Goal: Task Accomplishment & Management: Manage account settings

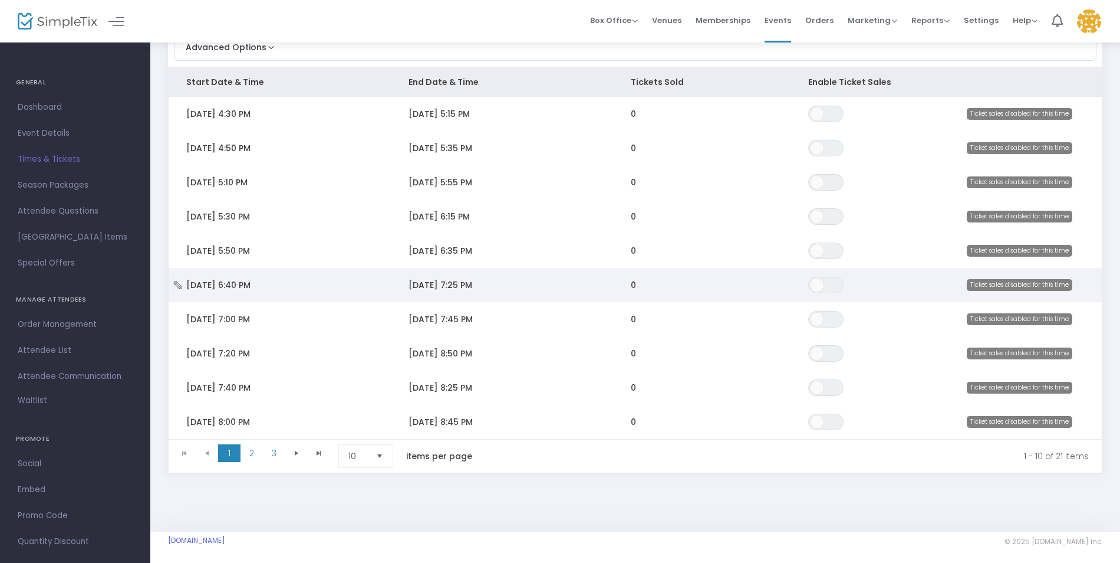
scroll to position [127, 0]
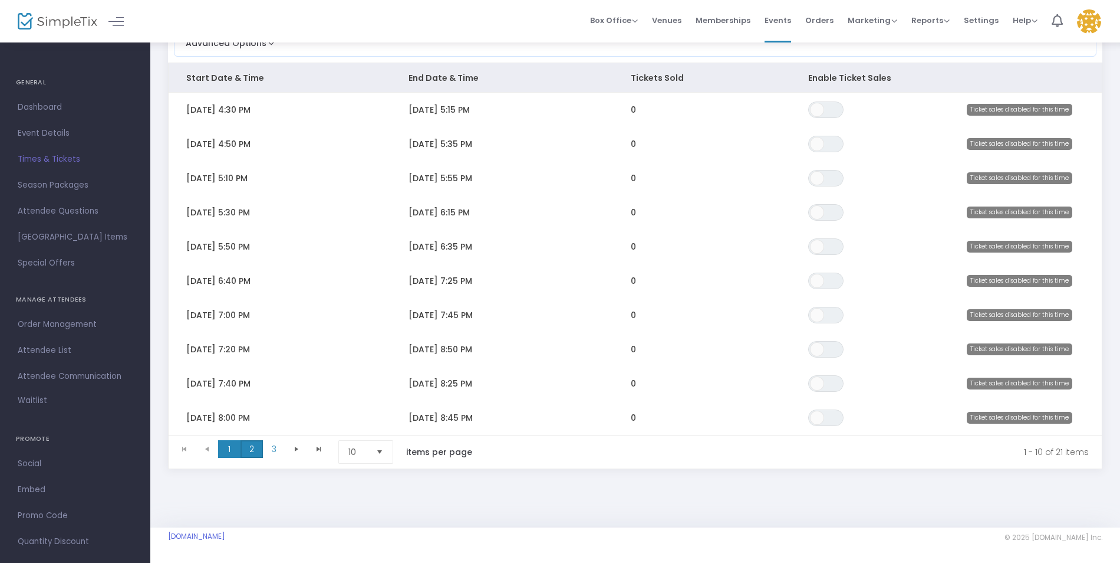
click at [248, 443] on span "2" at bounding box center [252, 449] width 22 height 18
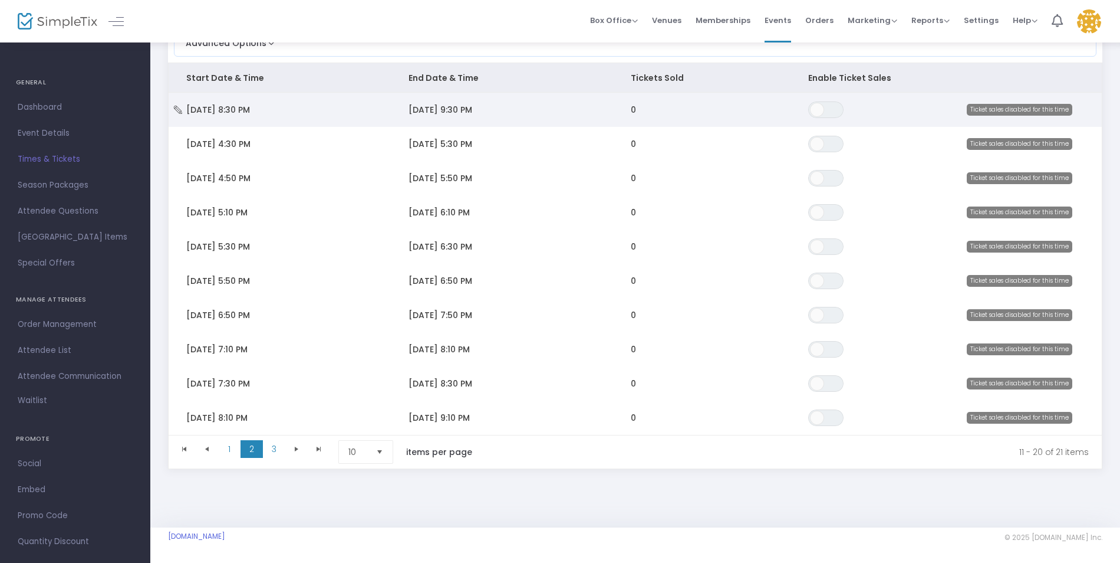
click at [250, 104] on span "[DATE] 8:30 PM" at bounding box center [218, 110] width 64 height 12
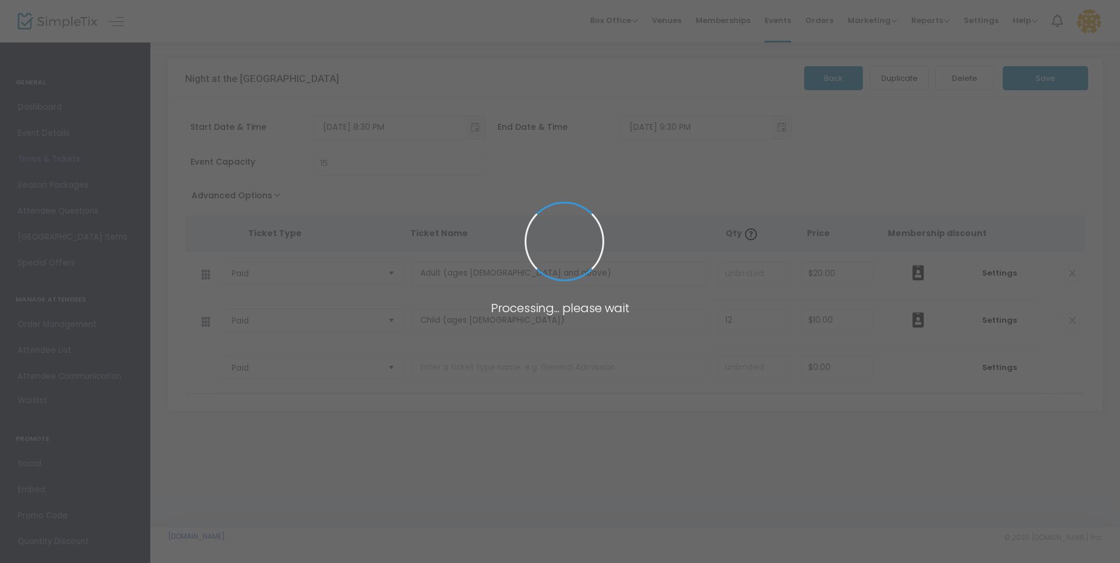
scroll to position [0, 0]
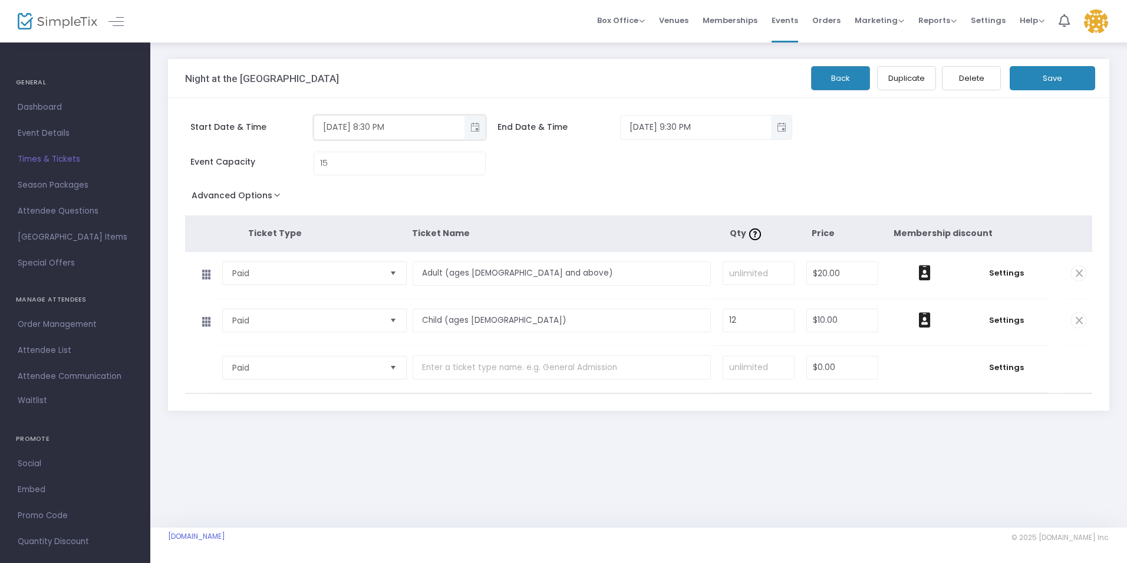
click at [379, 126] on input "[DATE] 8:30 PM" at bounding box center [389, 126] width 150 height 19
type input "[DATE] 8:20 PM"
click at [693, 127] on input "[DATE] 9:30 PM" at bounding box center [696, 126] width 150 height 19
drag, startPoint x: 690, startPoint y: 125, endPoint x: 683, endPoint y: 125, distance: 7.1
click at [683, 125] on input "[DATE] 9:30 PM" at bounding box center [696, 126] width 150 height 19
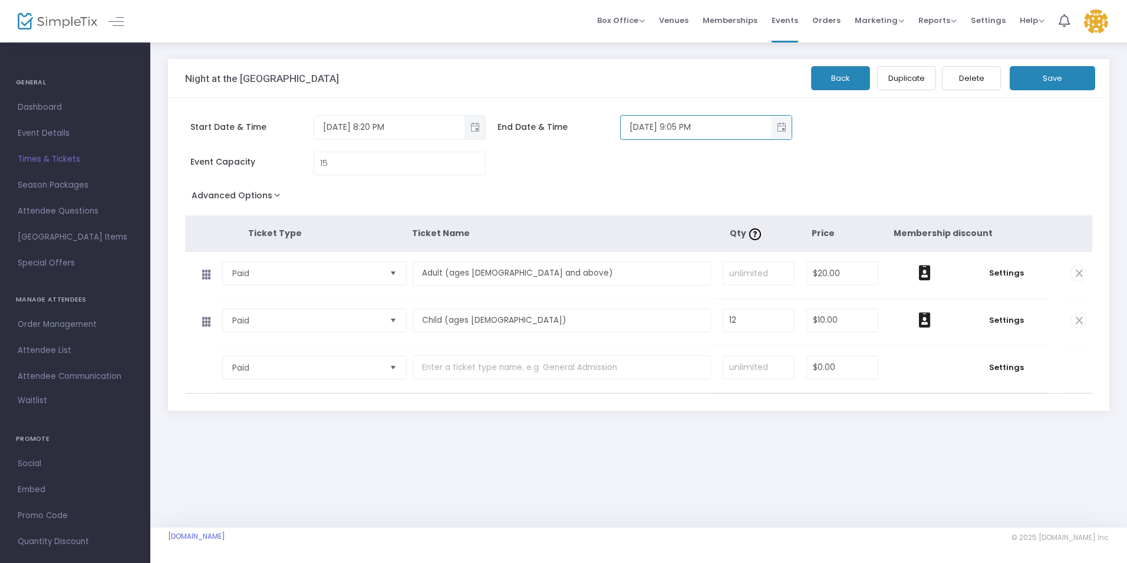
type input "[DATE] 9:05 PM"
click at [1047, 80] on button "Save" at bounding box center [1052, 78] width 85 height 24
click at [59, 155] on span "Times & Tickets" at bounding box center [75, 159] width 115 height 15
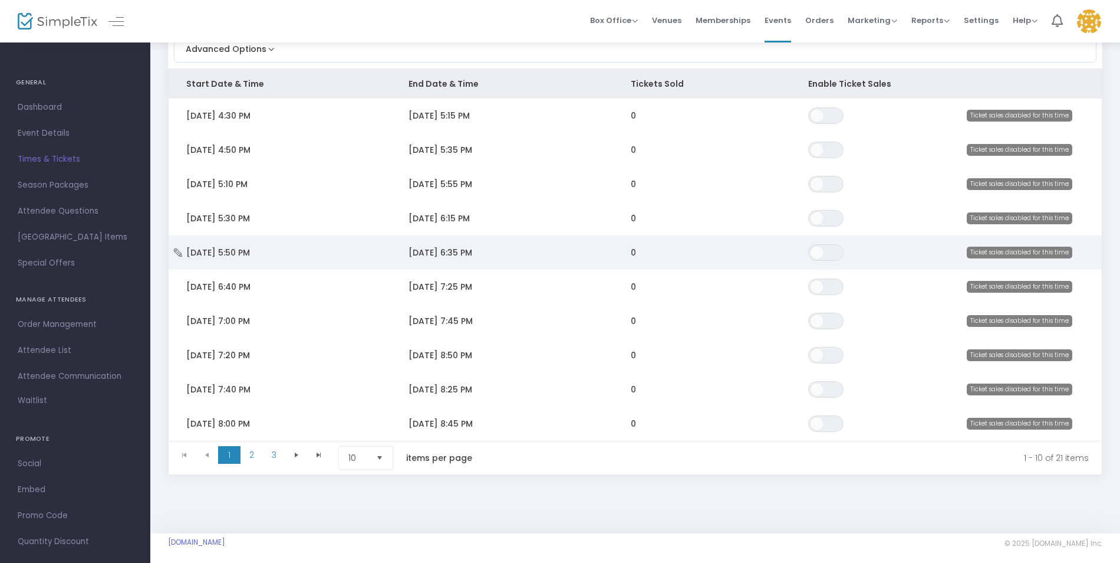
scroll to position [118, 0]
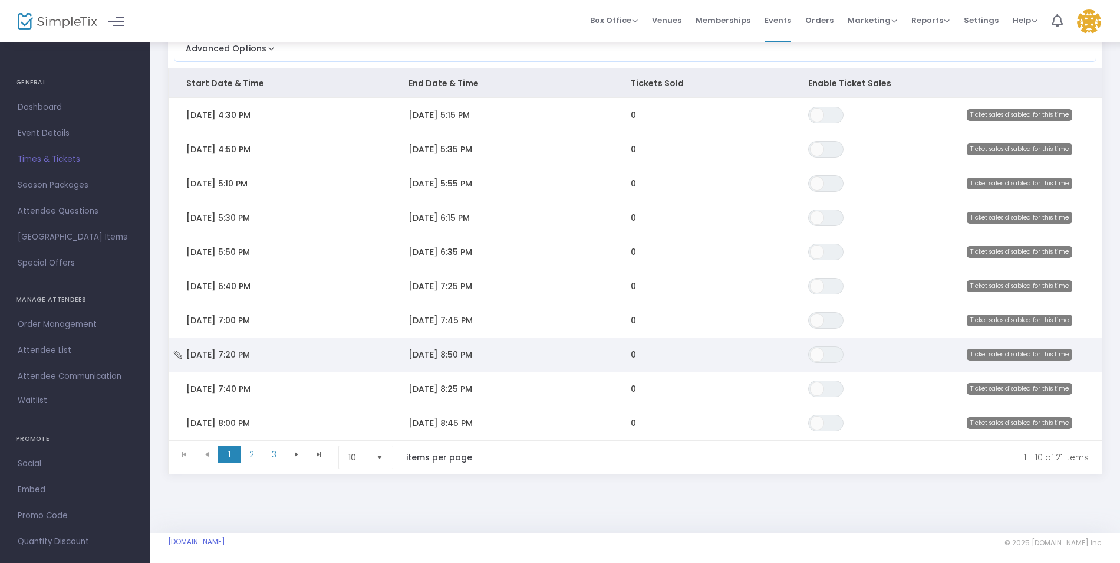
click at [507, 356] on td "[DATE] 8:50 PM" at bounding box center [502, 354] width 222 height 34
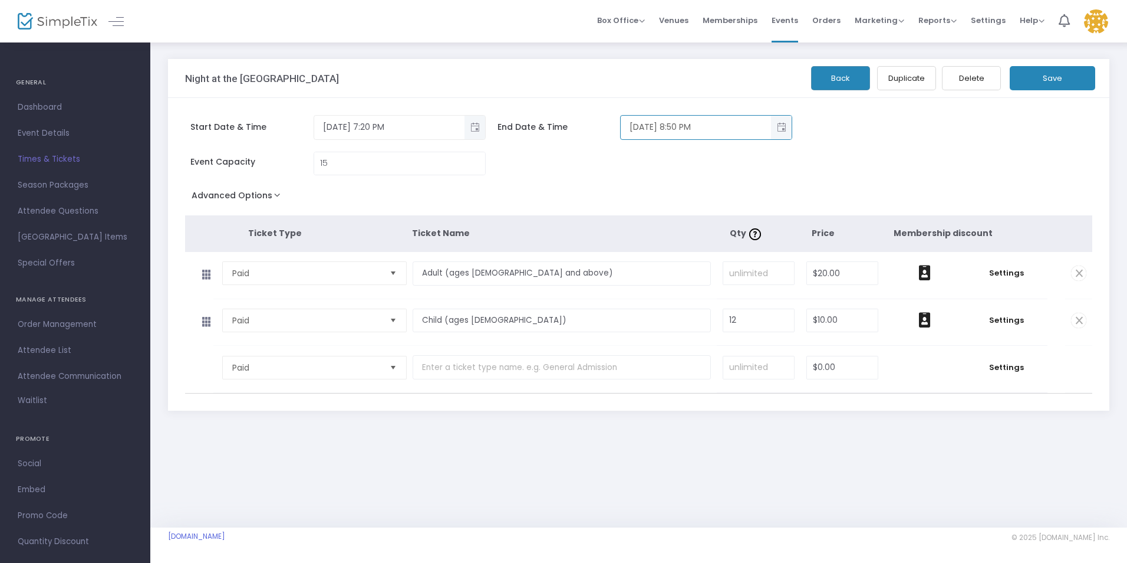
drag, startPoint x: 691, startPoint y: 126, endPoint x: 685, endPoint y: 126, distance: 6.5
click at [685, 126] on input "[DATE] 8:50 PM" at bounding box center [696, 126] width 150 height 19
type input "[DATE] 8:05 PM"
click at [1060, 71] on button "Save" at bounding box center [1052, 78] width 85 height 24
click at [54, 159] on span "Times & Tickets" at bounding box center [75, 159] width 115 height 15
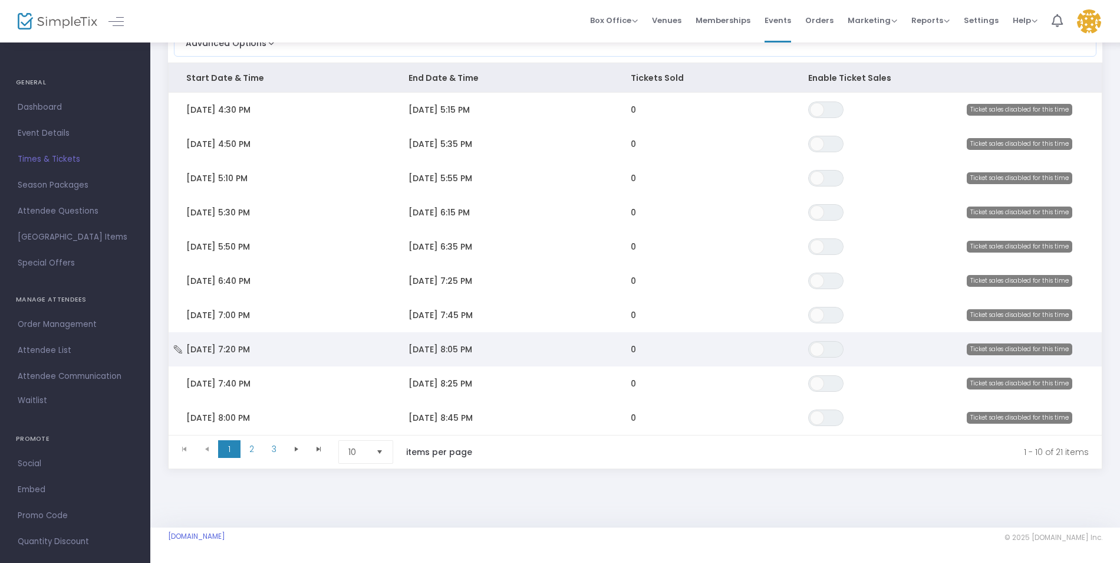
scroll to position [127, 0]
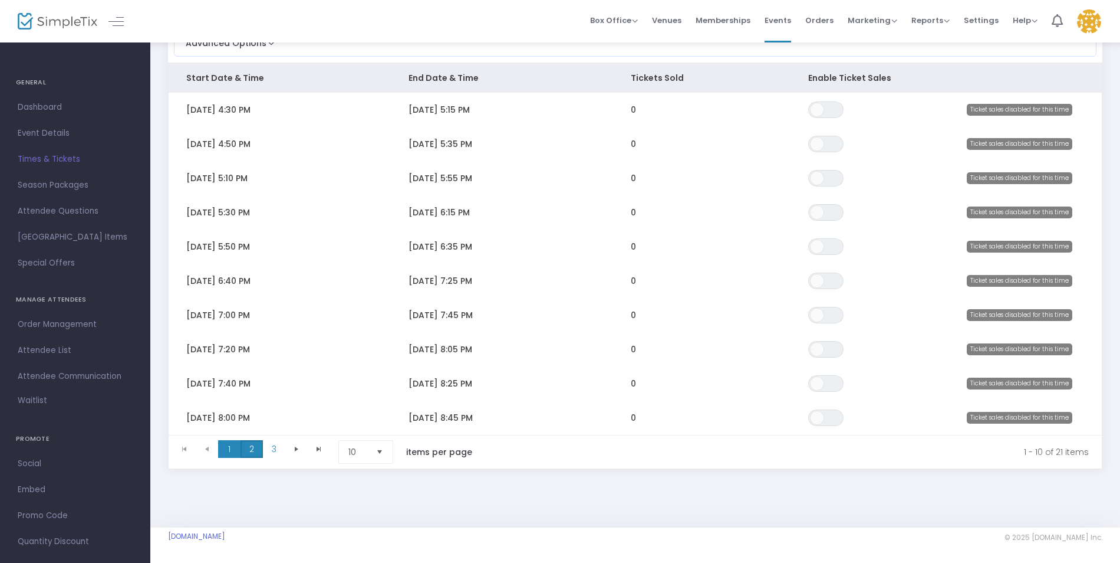
click at [248, 442] on span "2" at bounding box center [252, 449] width 22 height 18
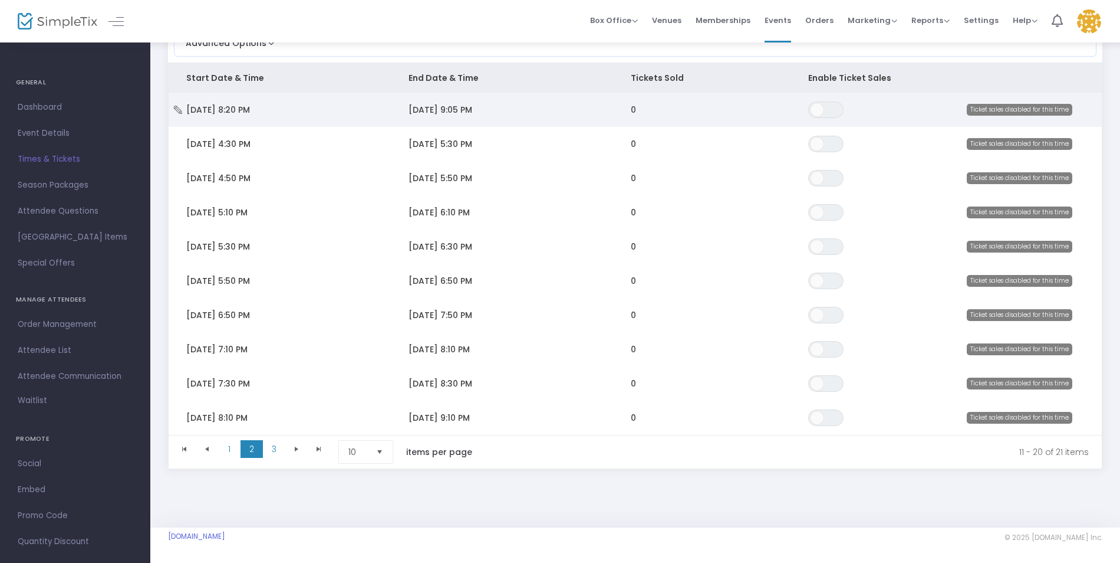
click at [497, 106] on td "[DATE] 9:05 PM" at bounding box center [502, 110] width 222 height 34
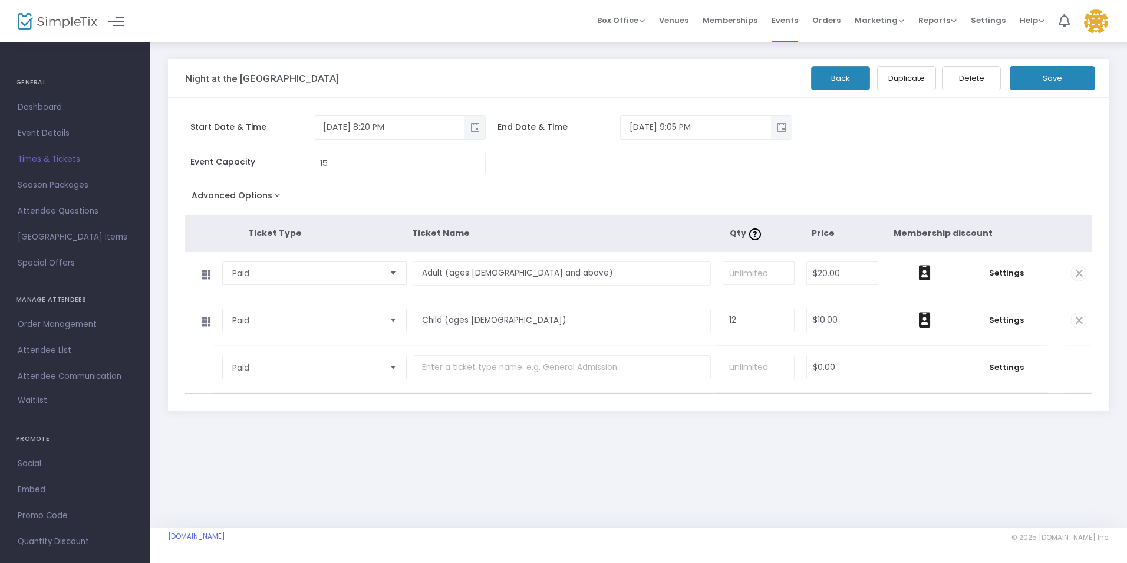
click at [913, 77] on button "Duplicate" at bounding box center [906, 78] width 59 height 24
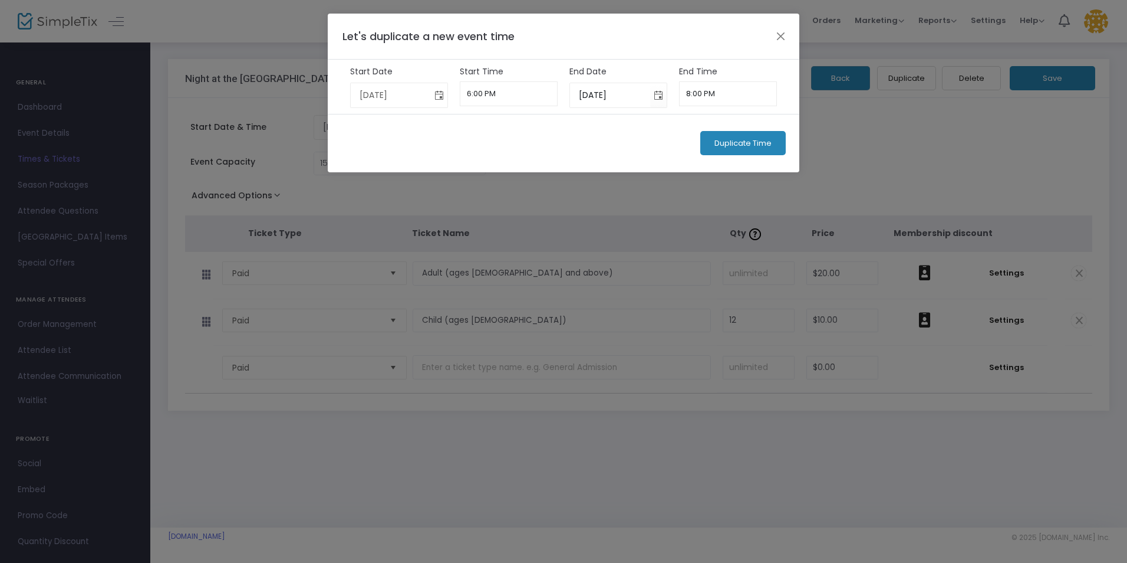
click at [440, 96] on span "Toggle calendar" at bounding box center [439, 94] width 19 height 19
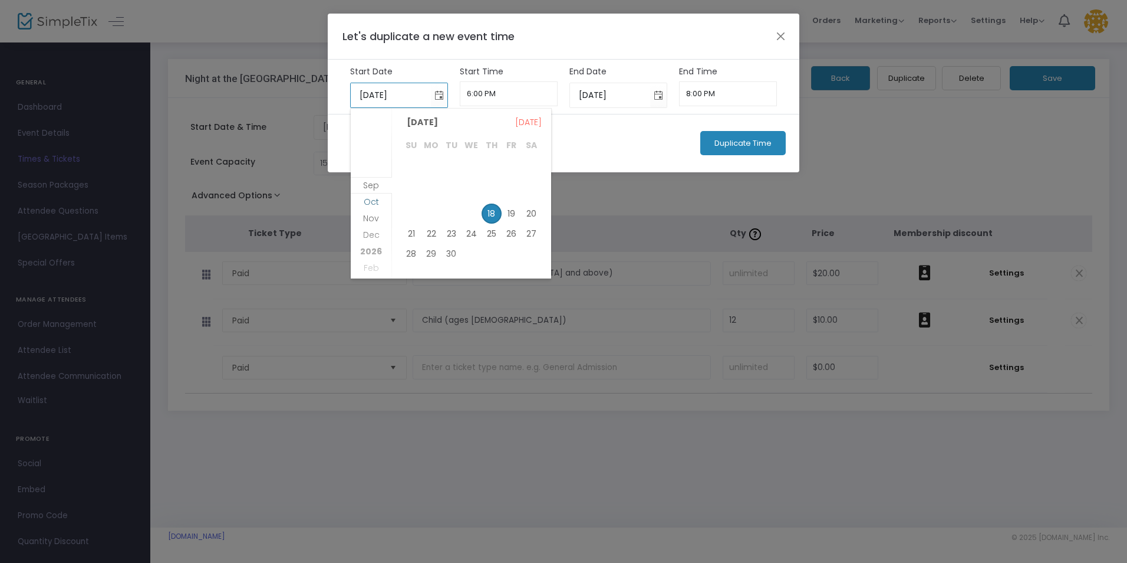
click at [371, 202] on span "Oct" at bounding box center [371, 202] width 15 height 12
click at [507, 189] on span "10" at bounding box center [512, 189] width 20 height 20
type input "[DATE]"
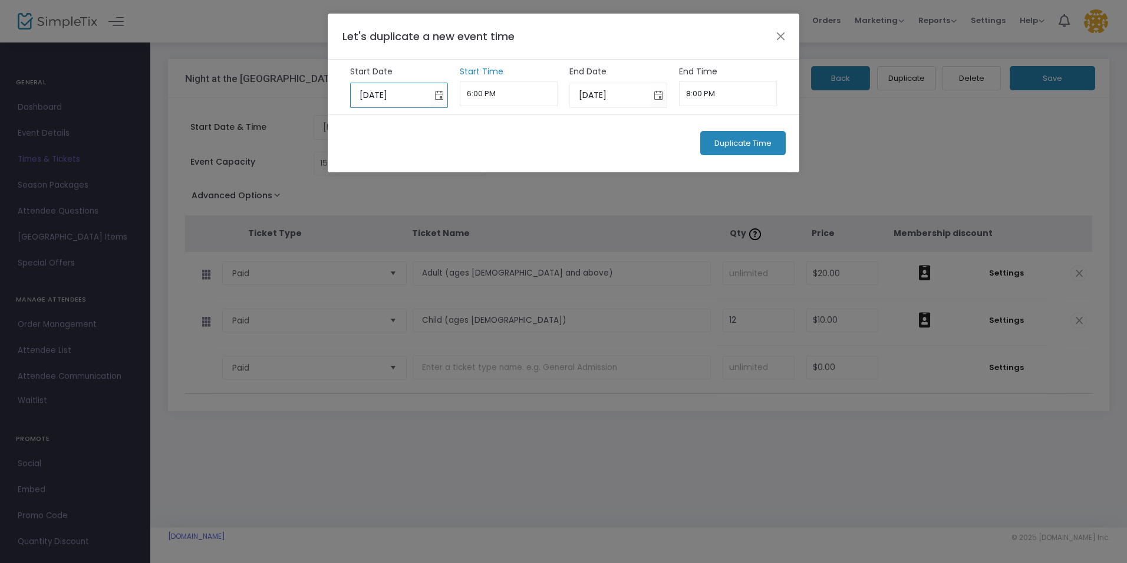
click at [499, 92] on input "6:00 PM" at bounding box center [509, 93] width 98 height 25
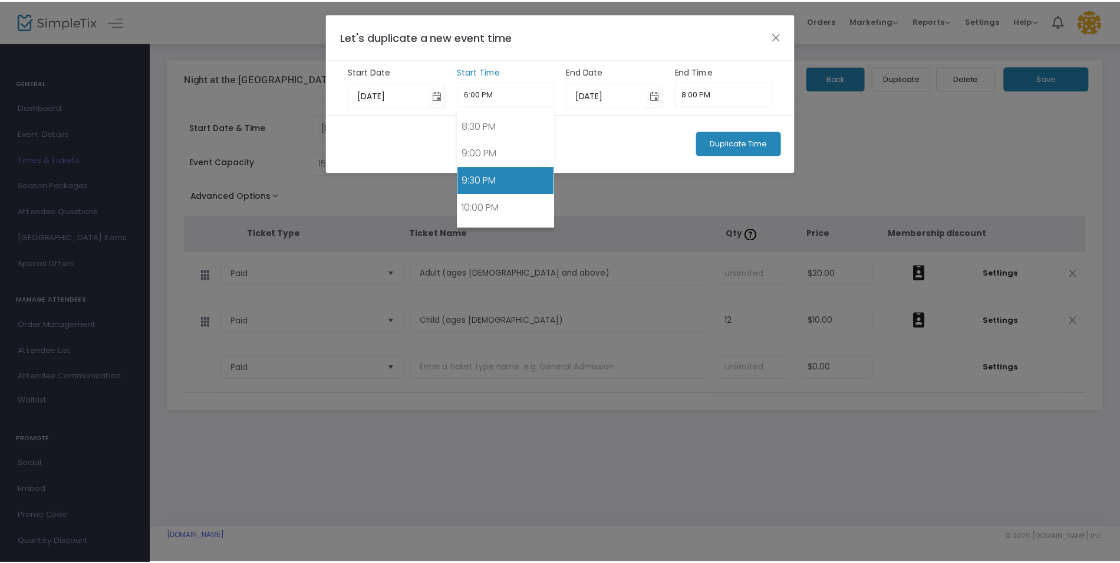
scroll to position [1107, 0]
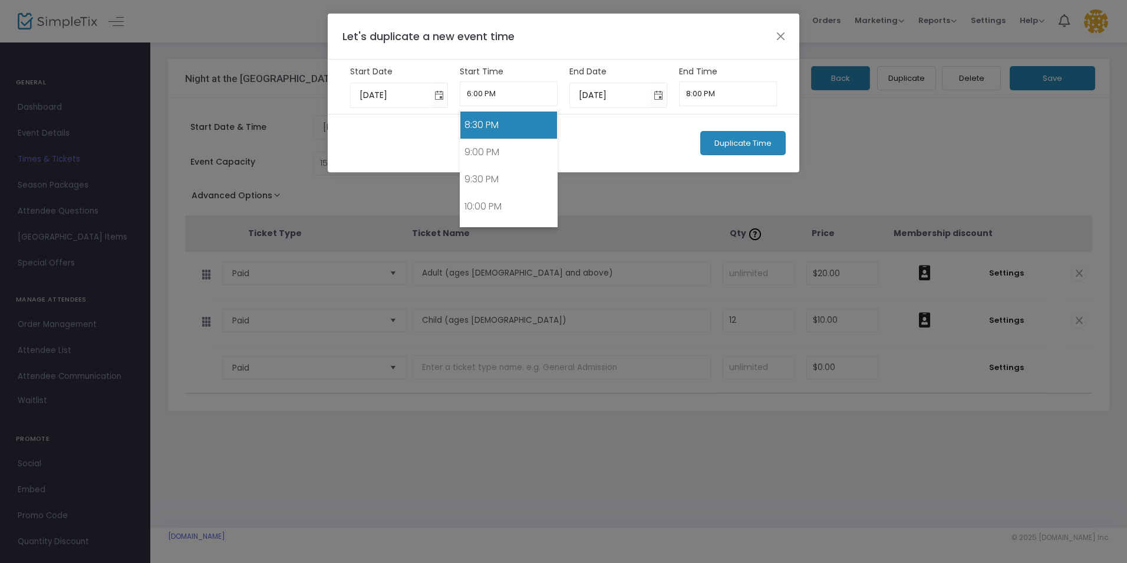
click at [495, 124] on link "8:30 PM" at bounding box center [509, 124] width 97 height 27
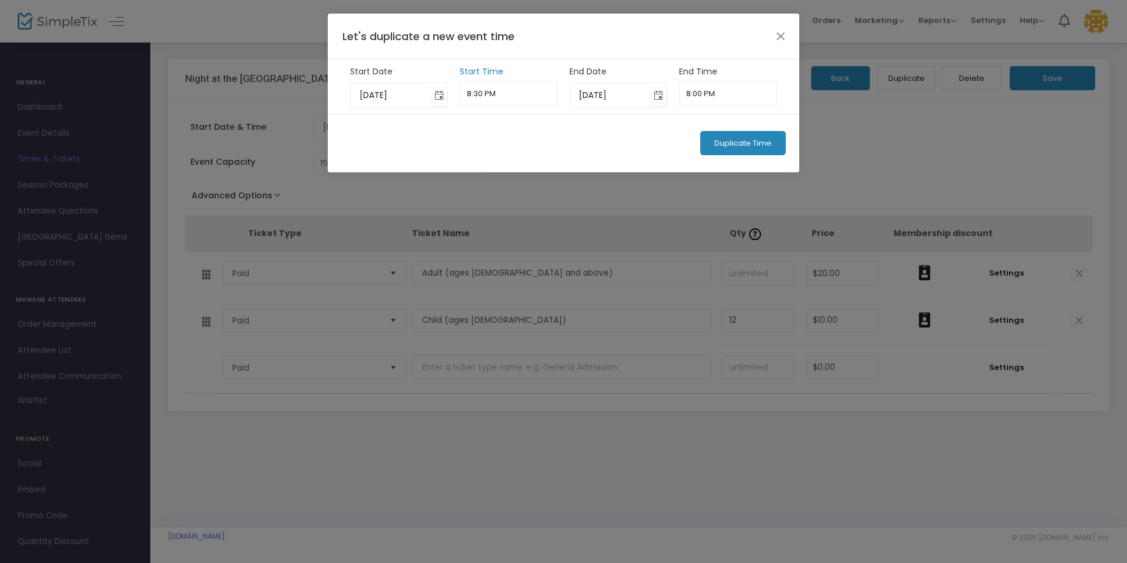
click at [477, 93] on input "8:30 PM" at bounding box center [509, 93] width 98 height 25
type input "8:20 PM"
click at [742, 142] on span "Duplicate Time" at bounding box center [743, 143] width 57 height 9
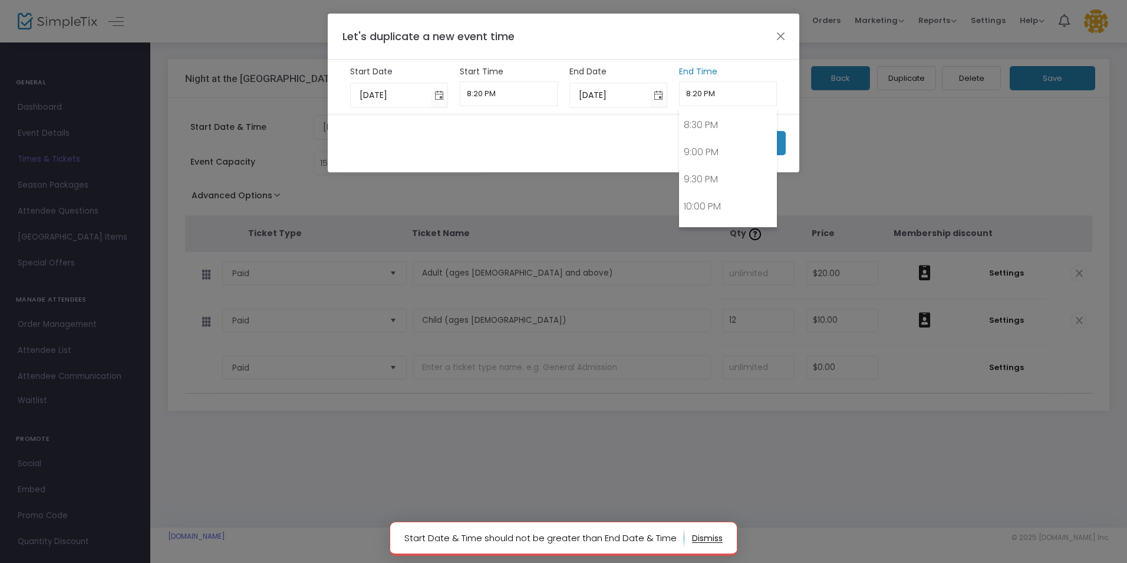
click at [722, 96] on input "8:20 PM" at bounding box center [728, 93] width 98 height 25
click at [708, 178] on link "9:30 PM" at bounding box center [728, 179] width 97 height 27
type input "9:30 PM"
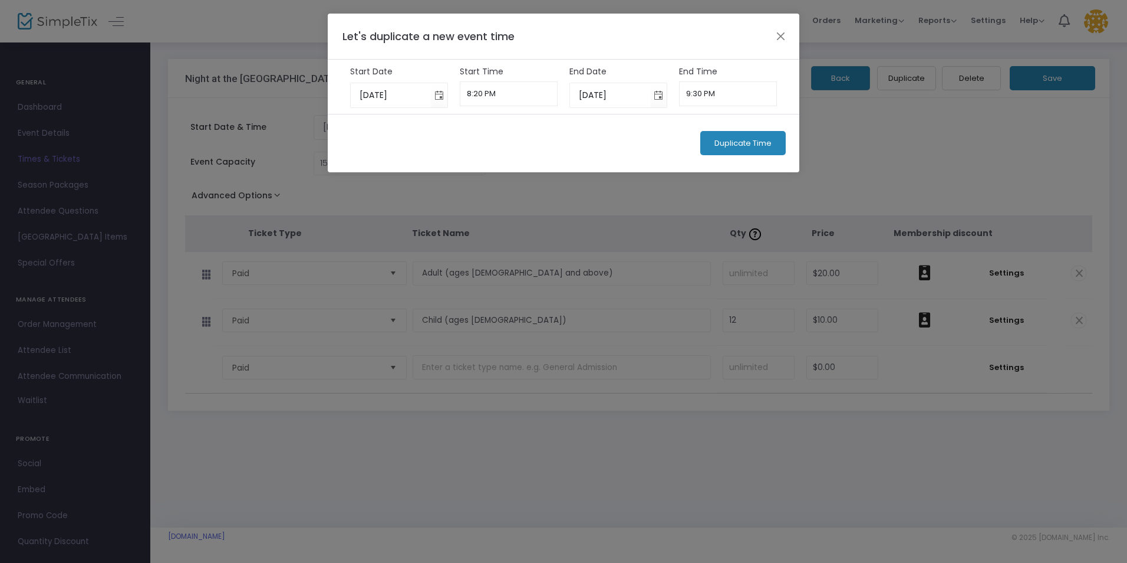
click at [739, 137] on button "Duplicate Time" at bounding box center [742, 143] width 85 height 24
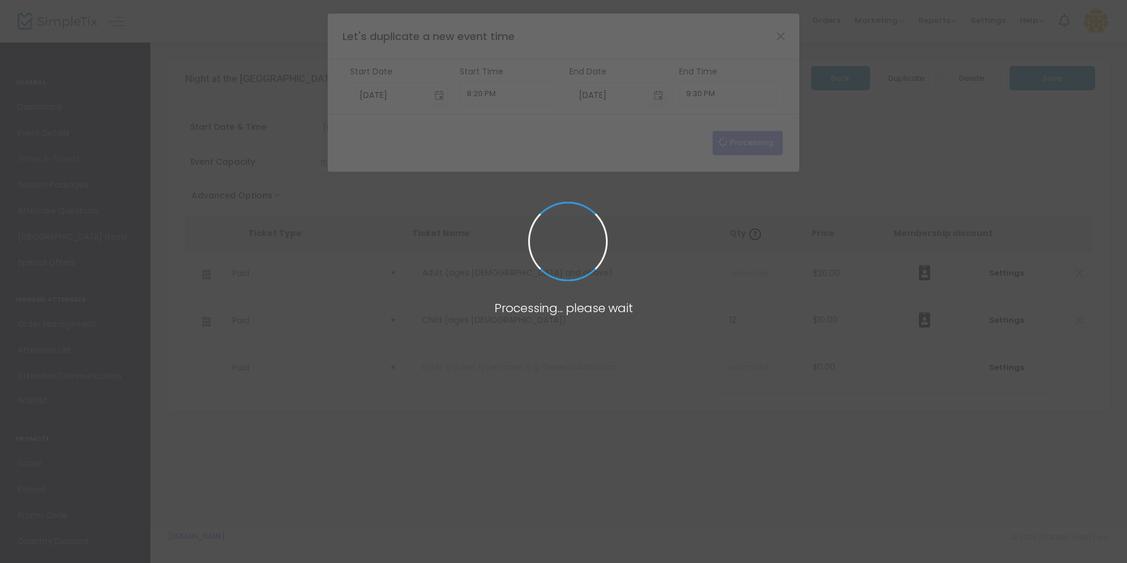
type input "[DATE]"
type input "6:00 PM"
type input "[DATE]"
type input "8:00 PM"
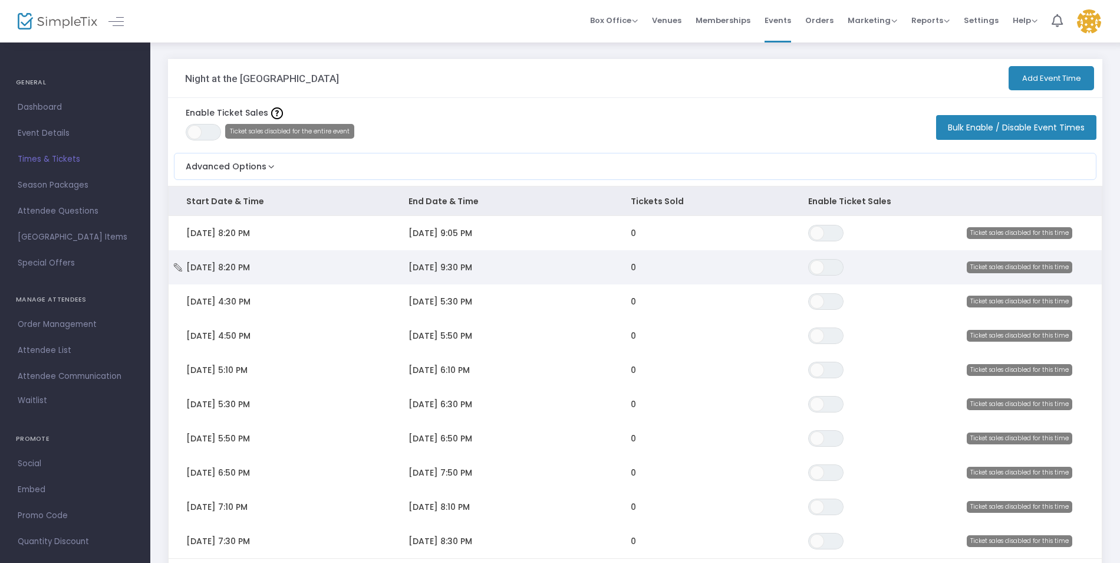
click at [325, 271] on td "[DATE] 8:20 PM" at bounding box center [280, 267] width 222 height 34
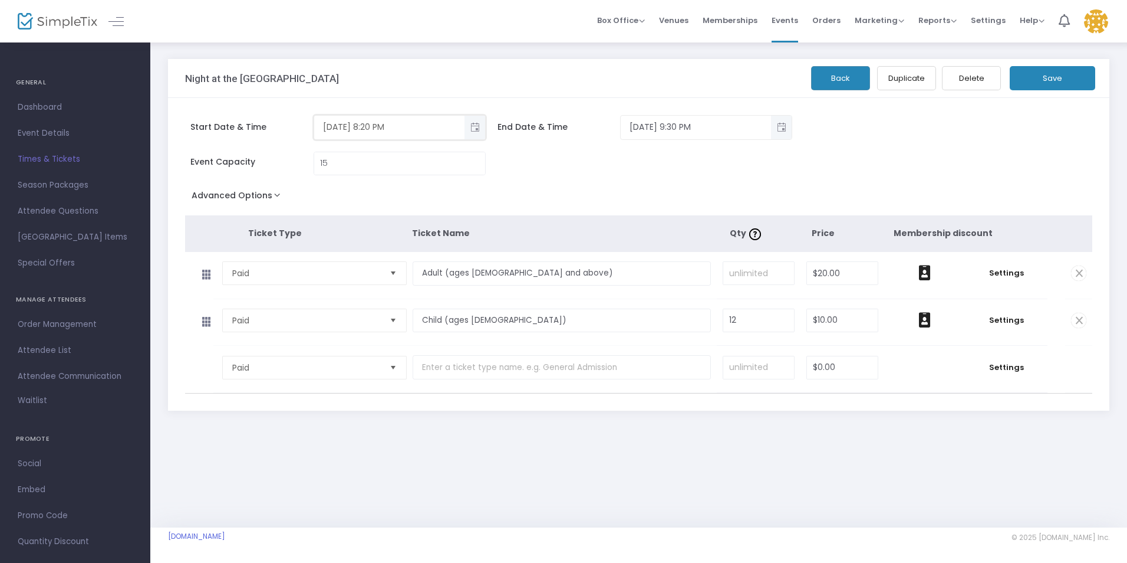
click at [379, 126] on input "[DATE] 8:20 PM" at bounding box center [389, 126] width 150 height 19
type input "[DATE] 8:40 PM"
click at [690, 126] on input "[DATE] 9:30 PM" at bounding box center [696, 126] width 150 height 19
drag, startPoint x: 691, startPoint y: 124, endPoint x: 683, endPoint y: 126, distance: 8.4
click at [683, 126] on input "[DATE] 9:30 PM" at bounding box center [696, 126] width 150 height 19
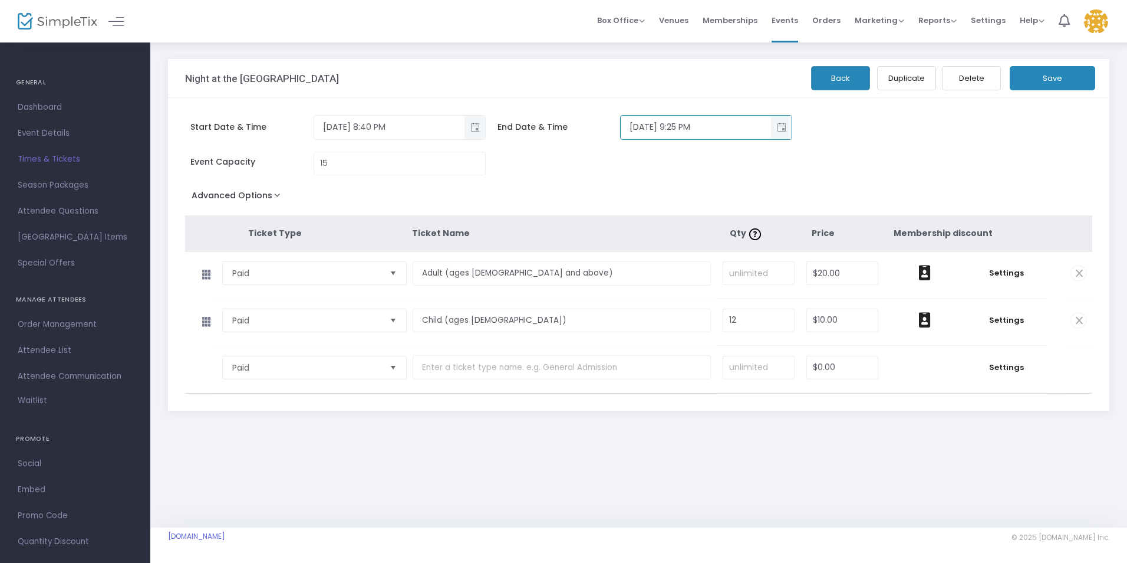
type input "[DATE] 9:25 PM"
click at [1051, 78] on button "Save" at bounding box center [1052, 78] width 85 height 24
click at [59, 156] on span "Times & Tickets" at bounding box center [75, 159] width 115 height 15
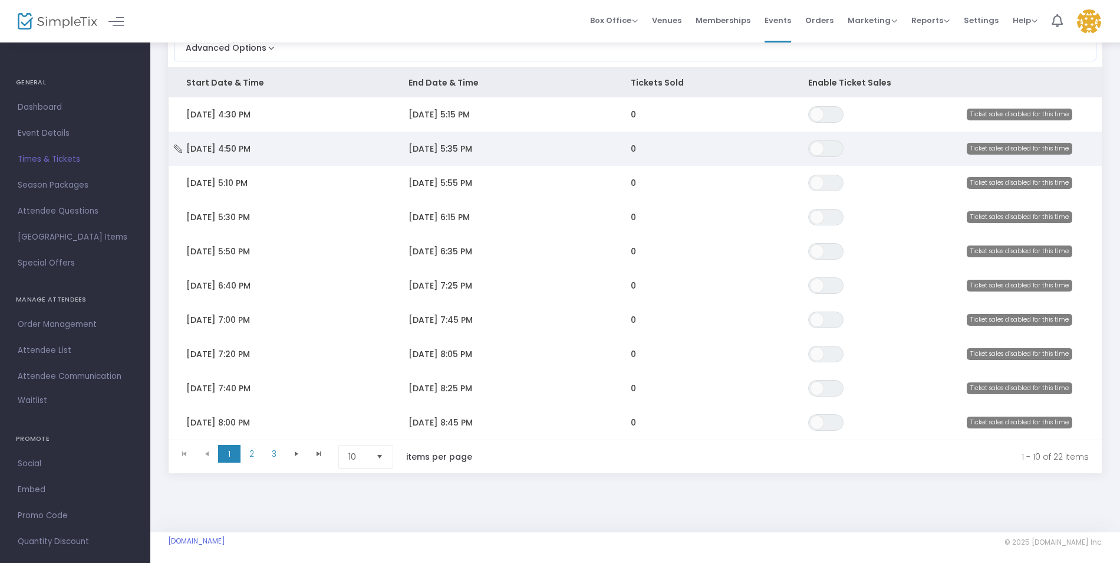
scroll to position [127, 0]
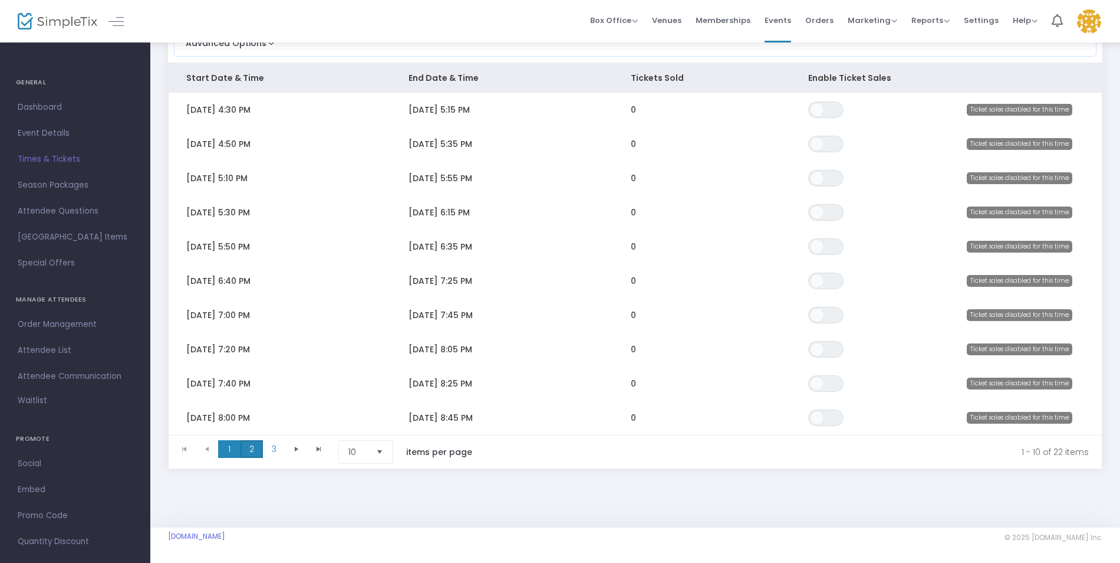
click at [250, 445] on span "2" at bounding box center [252, 449] width 22 height 18
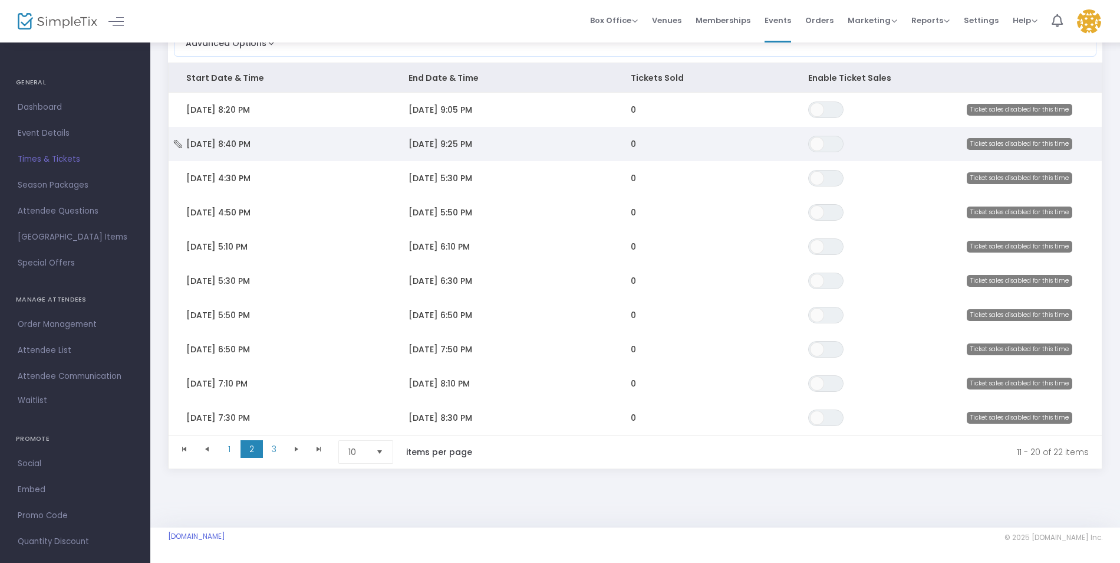
click at [510, 139] on td "[DATE] 9:25 PM" at bounding box center [502, 144] width 222 height 34
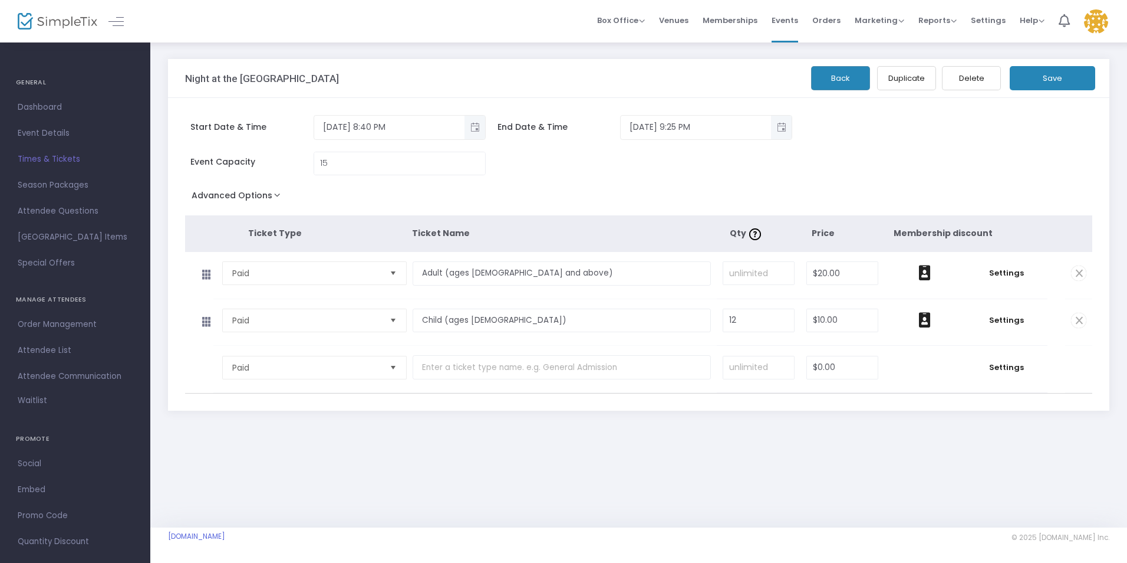
click at [908, 71] on button "Duplicate" at bounding box center [906, 78] width 59 height 24
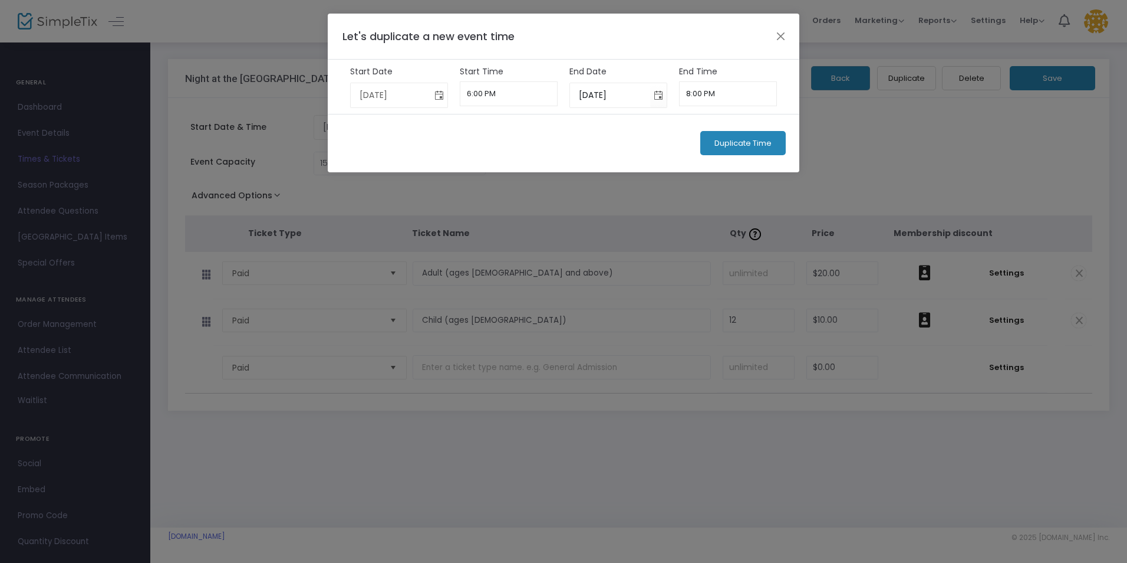
click at [440, 97] on span "Toggle calendar" at bounding box center [439, 94] width 19 height 19
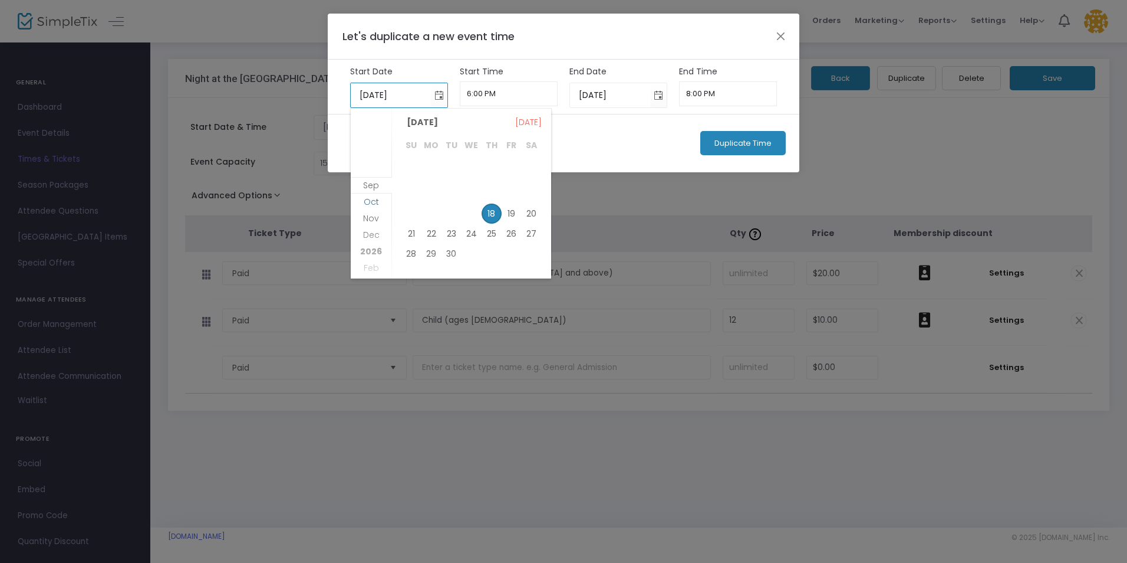
click at [372, 202] on span "Oct" at bounding box center [371, 202] width 15 height 12
click at [531, 188] on span "11" at bounding box center [532, 189] width 20 height 20
type input "[DATE]"
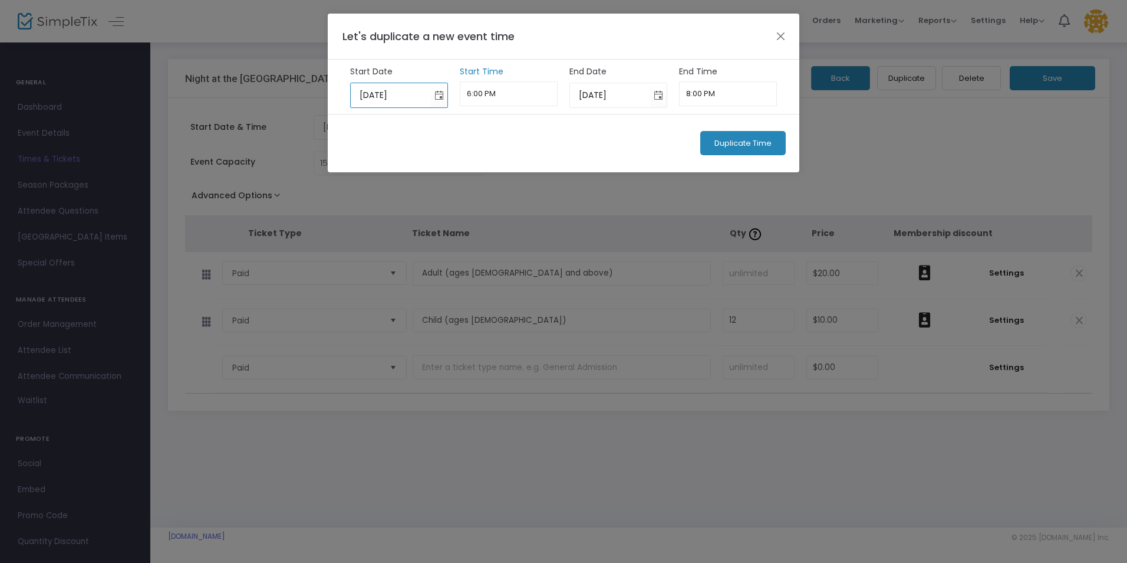
click at [498, 92] on input "6:00 PM" at bounding box center [509, 93] width 98 height 25
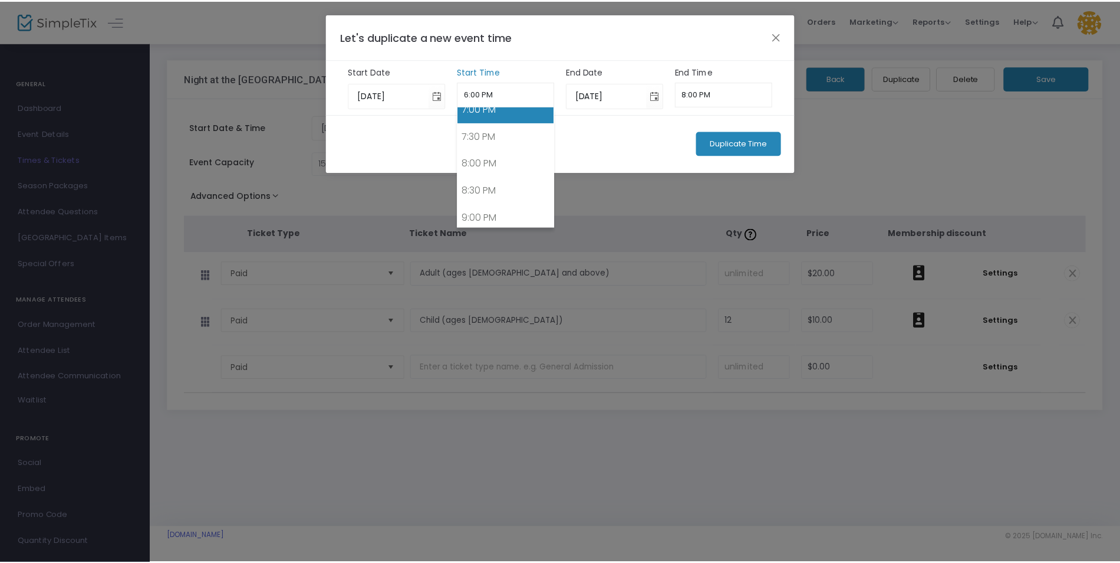
scroll to position [1106, 0]
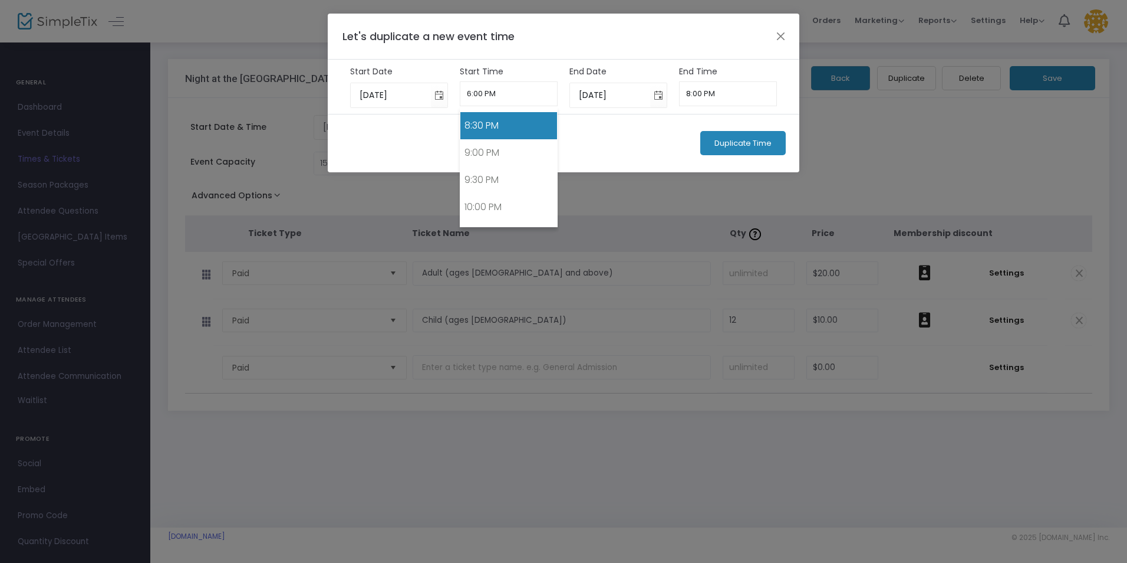
click at [498, 131] on link "8:30 PM" at bounding box center [509, 125] width 97 height 27
click at [478, 93] on input "8:30 PM" at bounding box center [509, 93] width 98 height 25
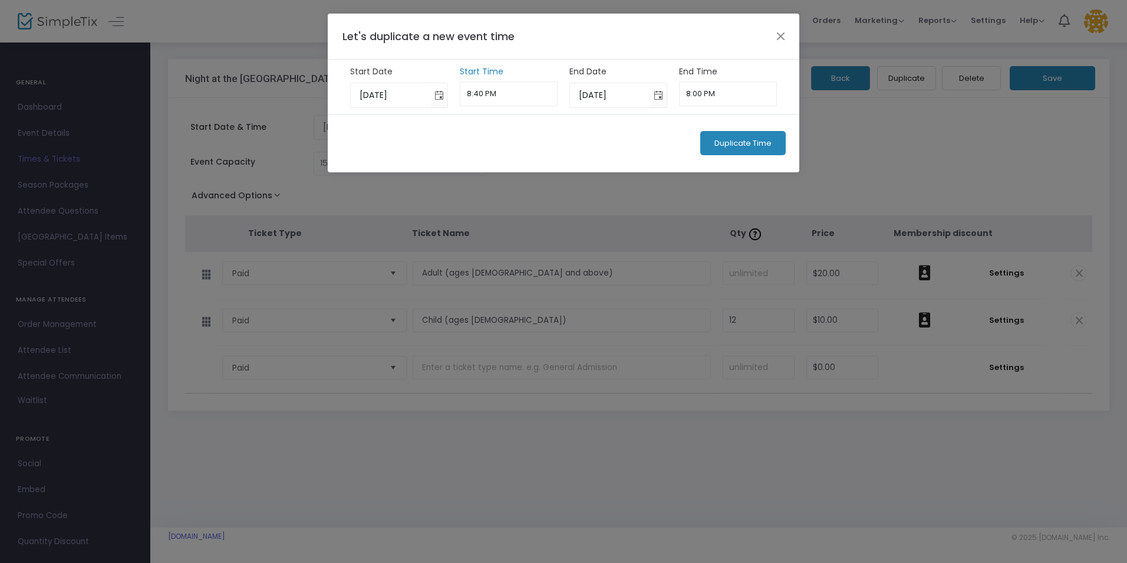
type input "8:40 PM"
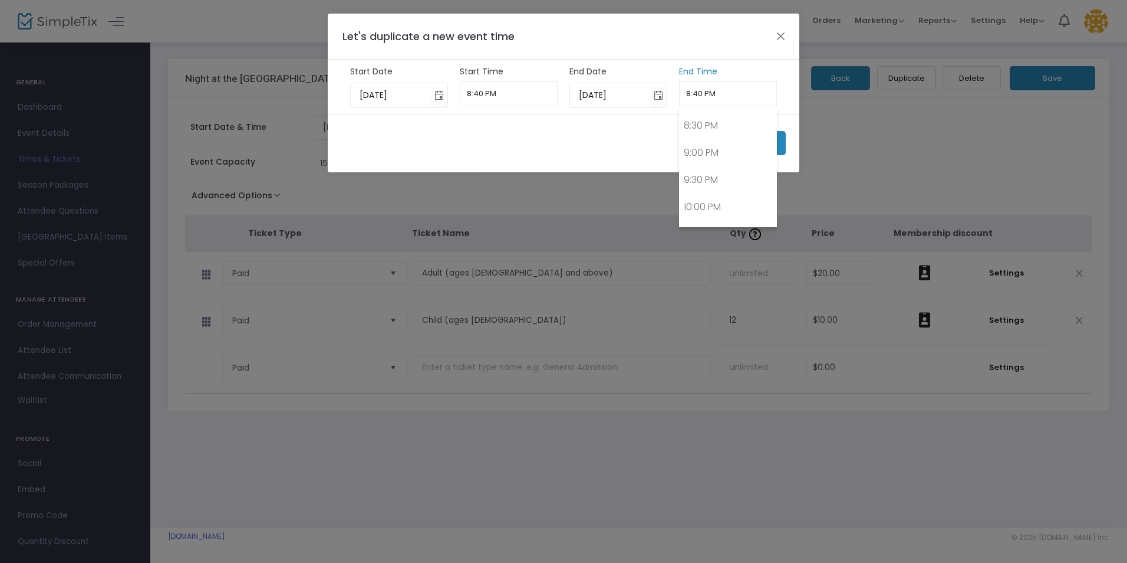
click at [741, 85] on input "8:40 PM" at bounding box center [728, 93] width 98 height 25
click at [733, 189] on link "9:30 PM" at bounding box center [728, 179] width 97 height 27
click at [703, 92] on input "9:30 PM" at bounding box center [728, 93] width 98 height 25
drag, startPoint x: 703, startPoint y: 92, endPoint x: 695, endPoint y: 92, distance: 8.3
click at [695, 92] on input "9:30 PM" at bounding box center [728, 93] width 98 height 25
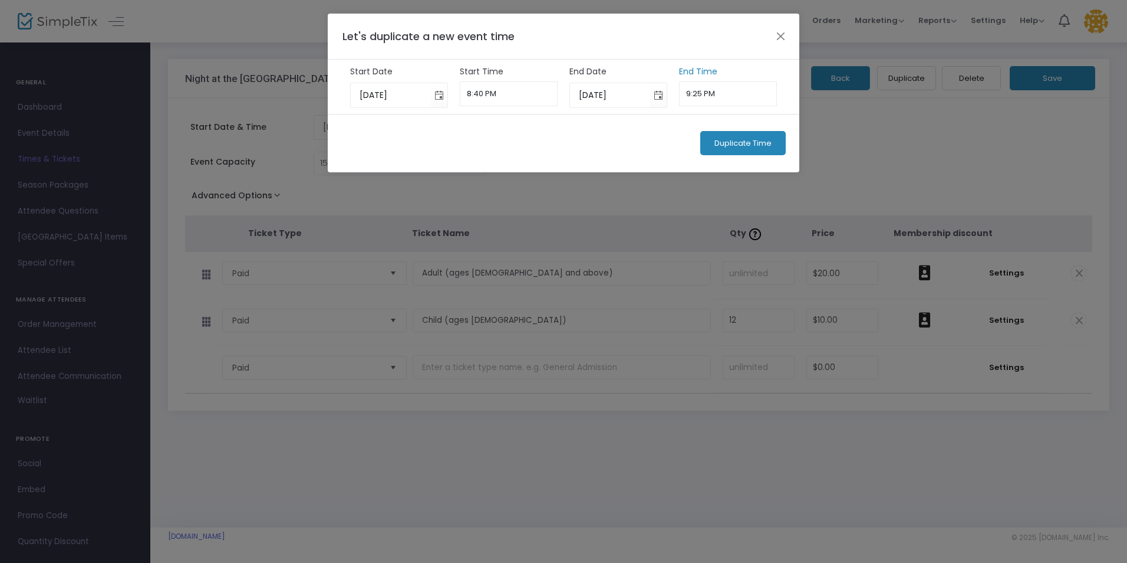
type input "9:25 PM"
click at [748, 141] on span "Duplicate Time" at bounding box center [743, 143] width 57 height 9
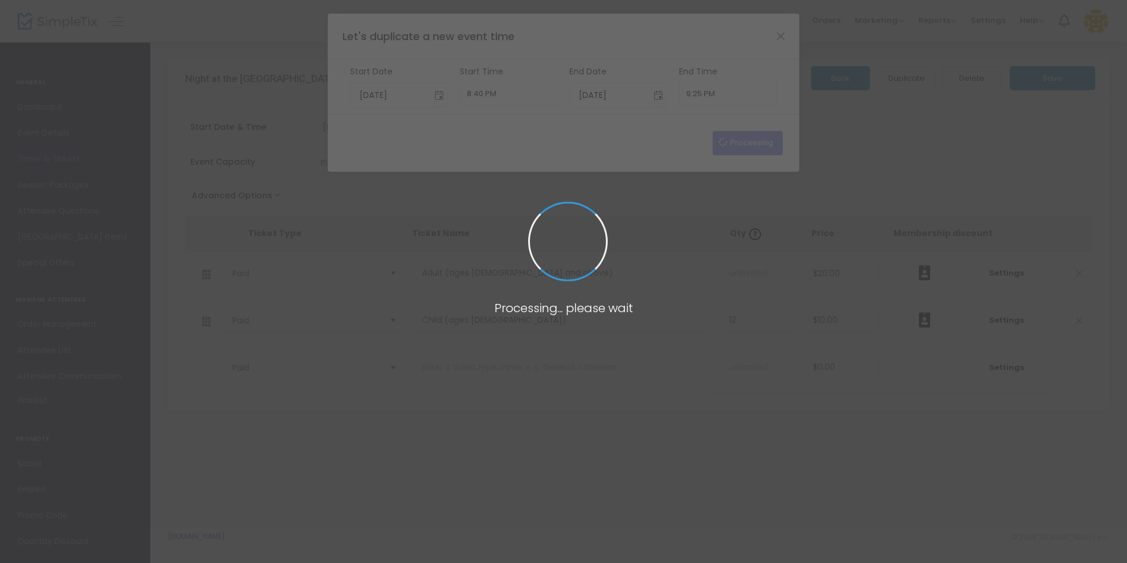
type input "[DATE]"
type input "6:00 PM"
type input "[DATE]"
type input "8:00 PM"
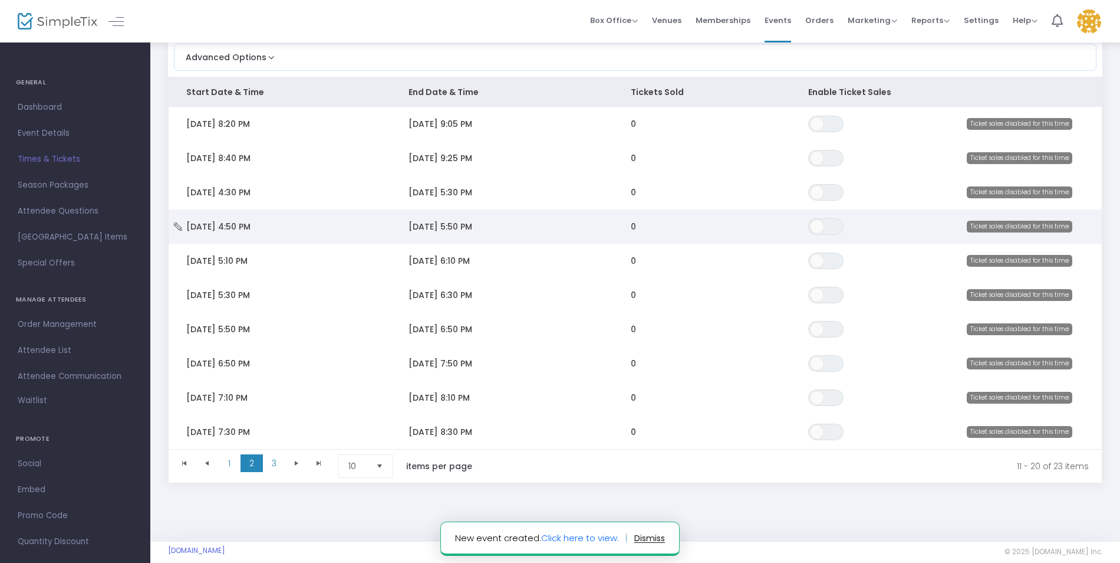
scroll to position [118, 0]
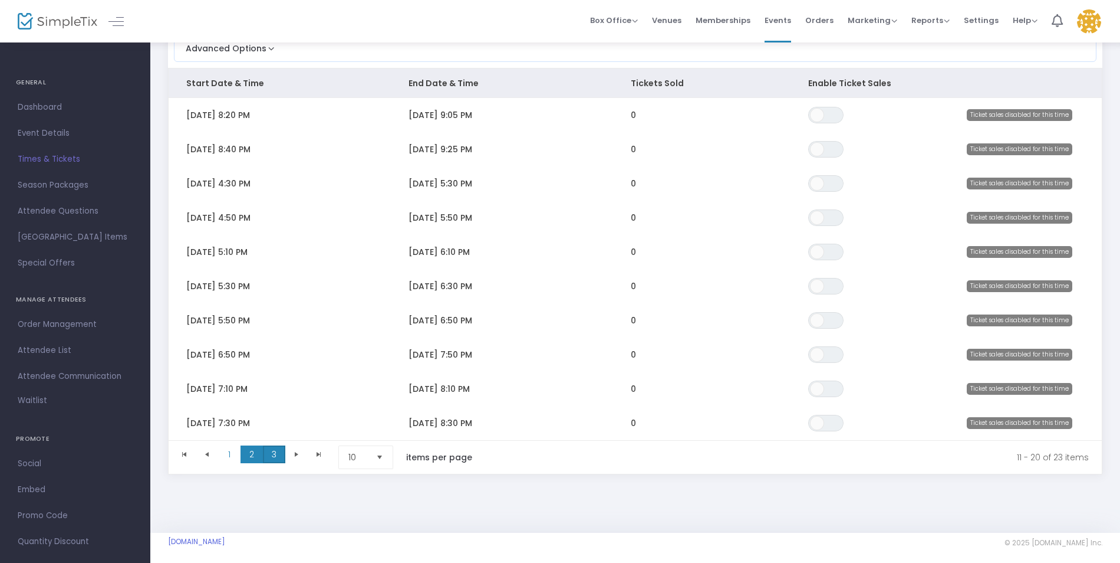
click at [272, 453] on span "3" at bounding box center [274, 454] width 22 height 18
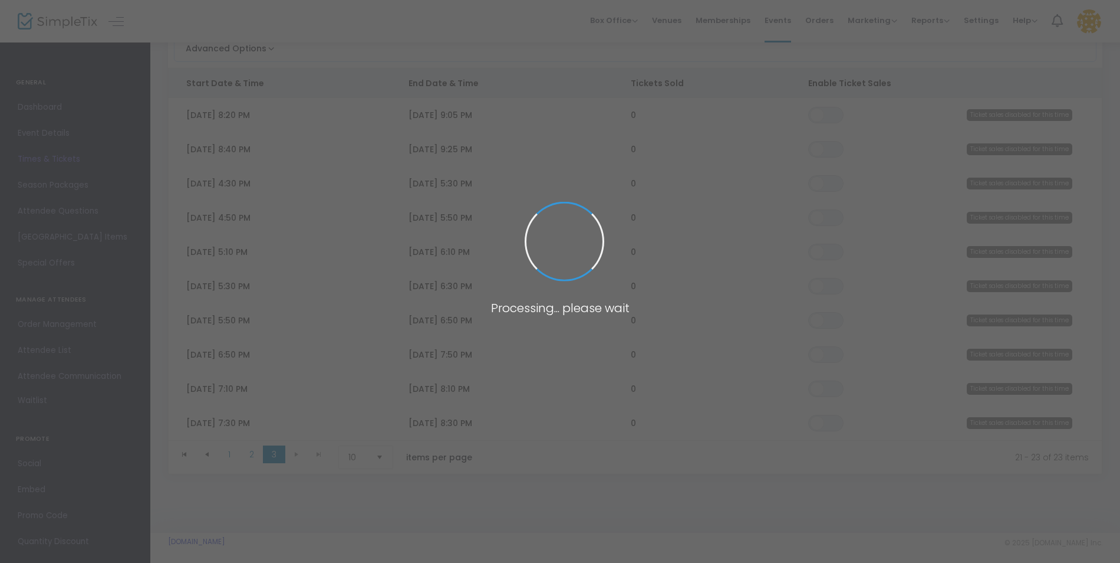
scroll to position [0, 0]
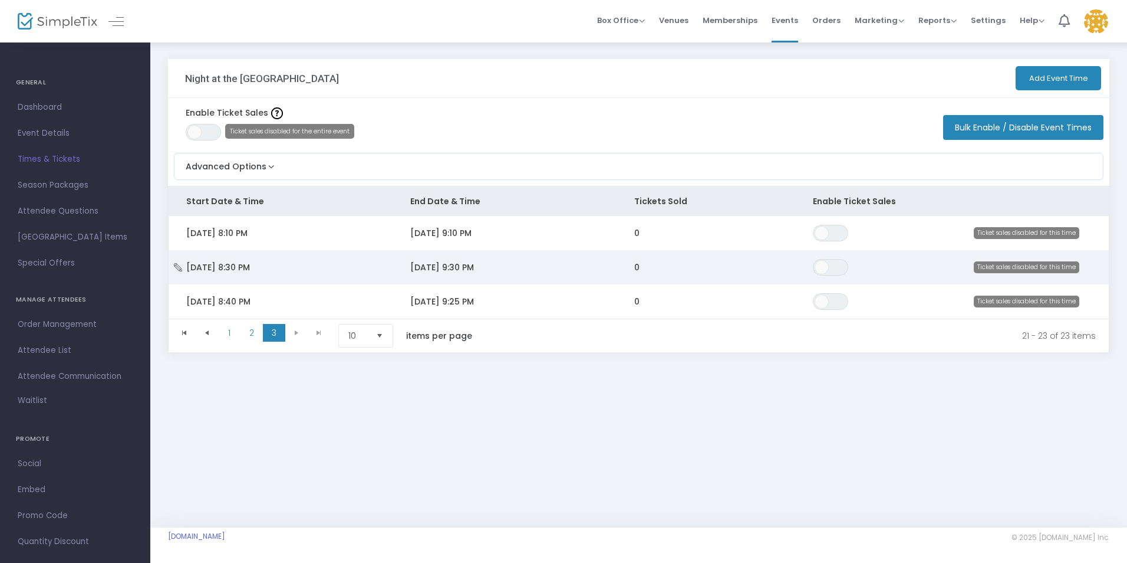
click at [578, 270] on td "[DATE] 9:30 PM" at bounding box center [505, 267] width 224 height 34
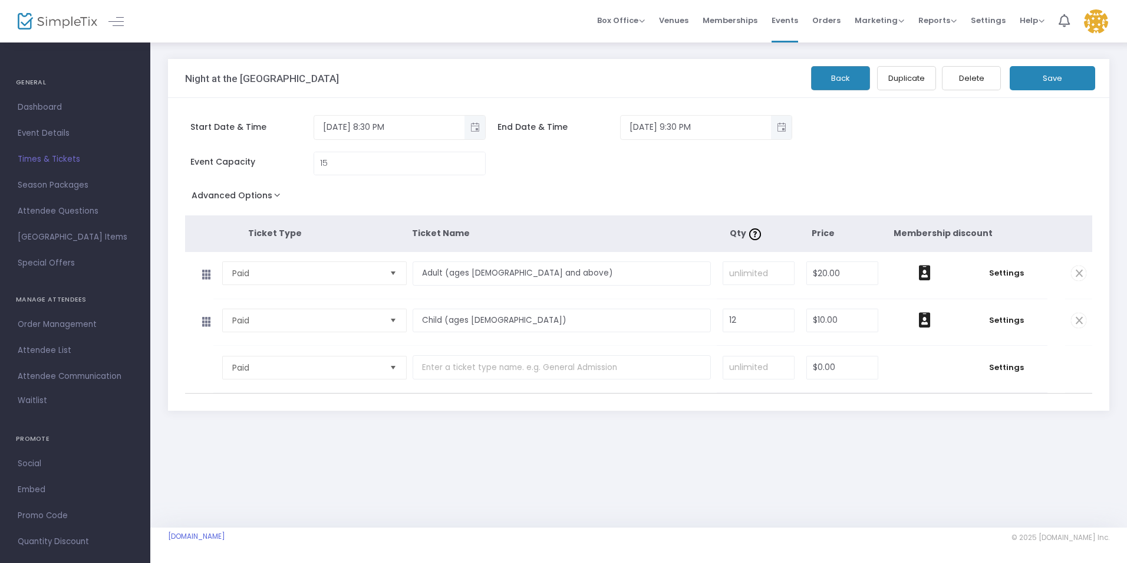
click at [971, 78] on button "Delete" at bounding box center [971, 78] width 59 height 24
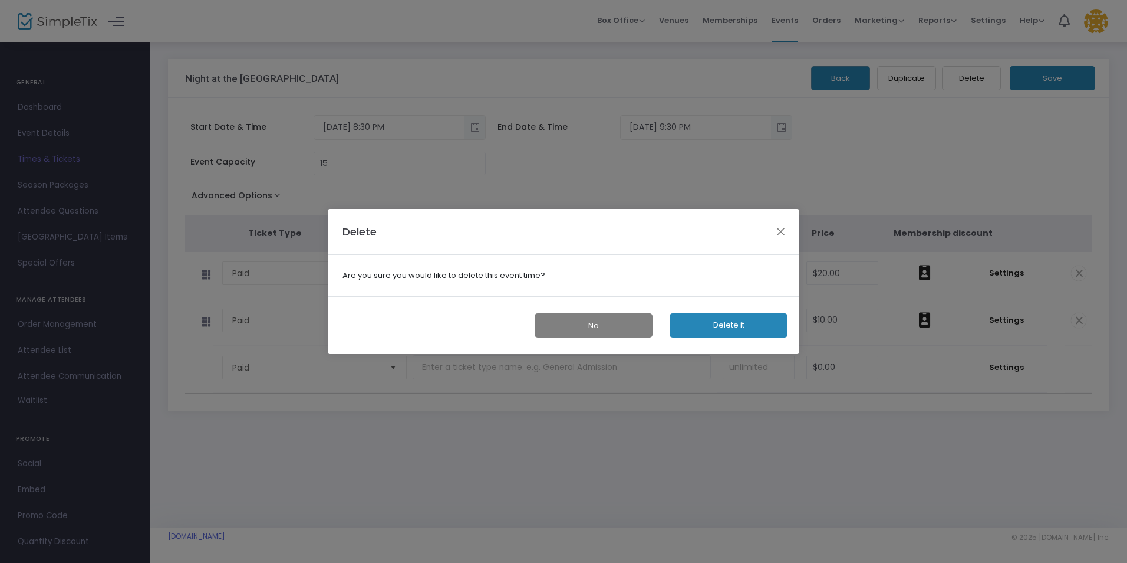
click at [729, 323] on button "Delete it" at bounding box center [729, 325] width 118 height 24
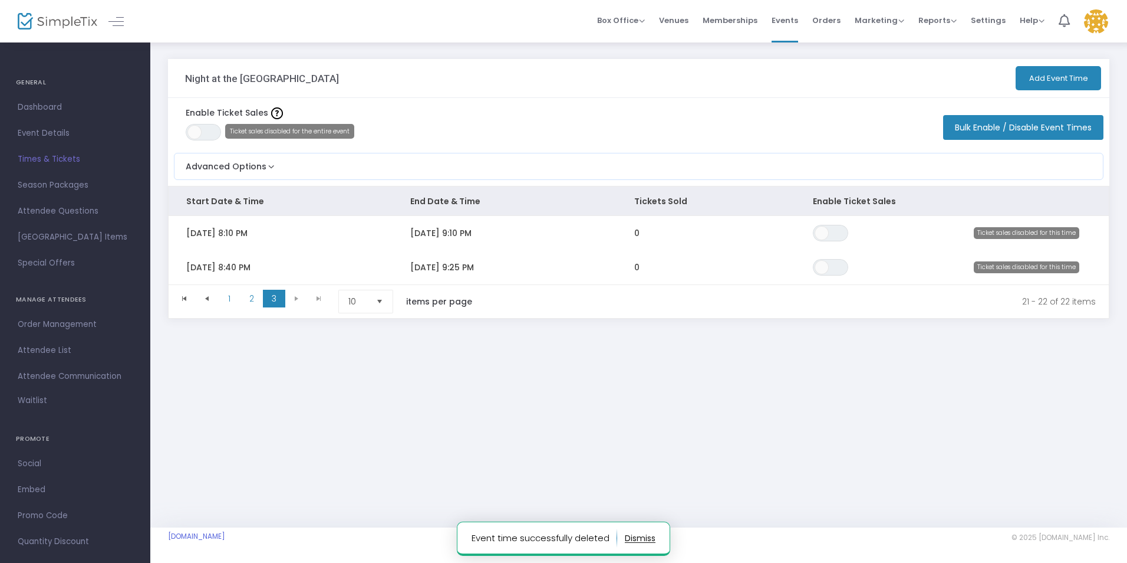
click at [53, 156] on span "Times & Tickets" at bounding box center [75, 159] width 115 height 15
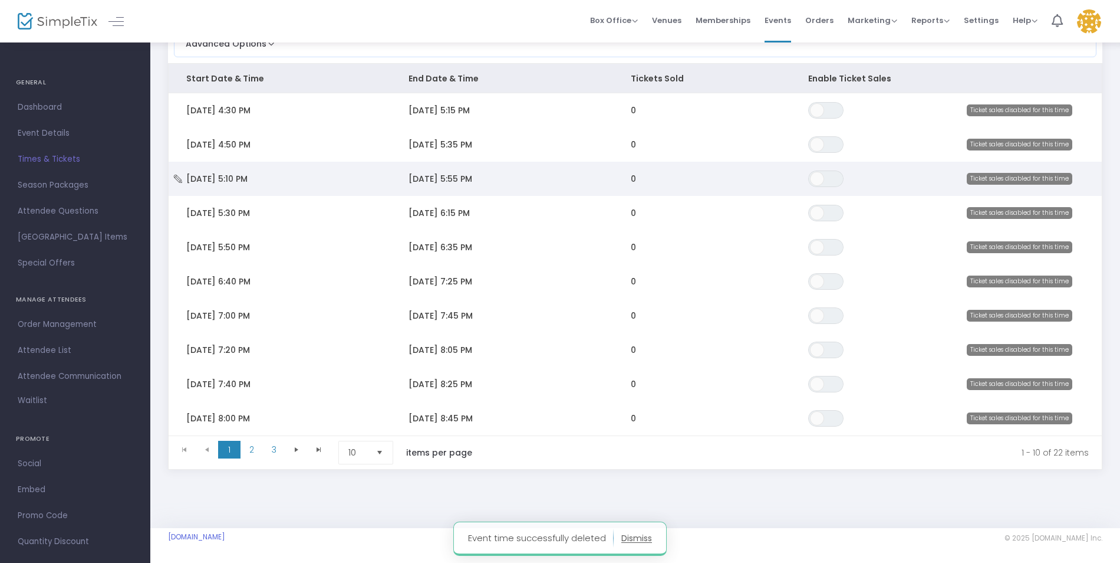
scroll to position [127, 0]
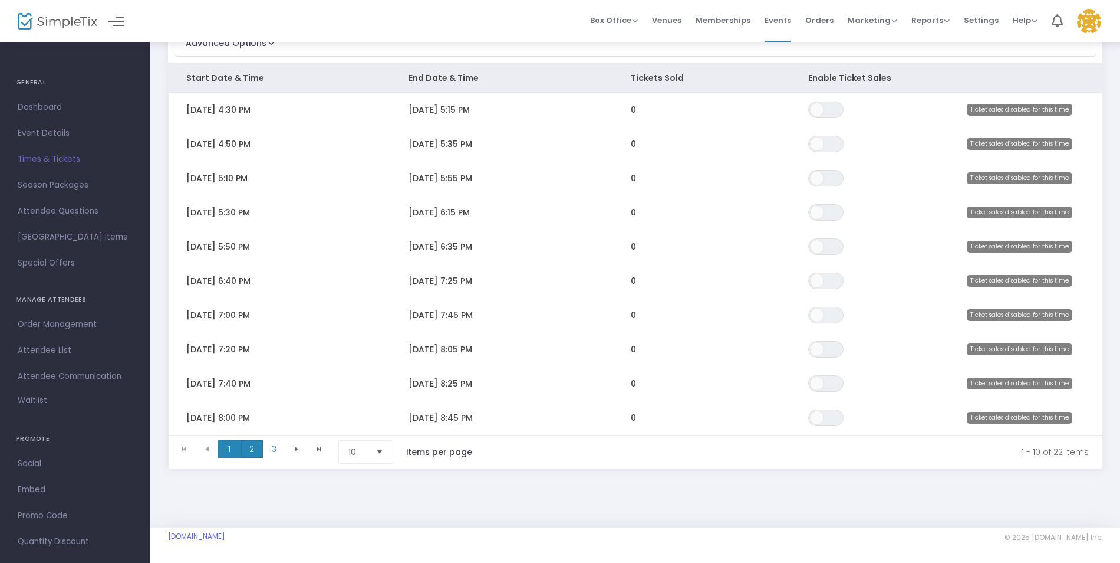
click at [253, 445] on span "2" at bounding box center [252, 449] width 22 height 18
click at [296, 444] on span "Go to the next page" at bounding box center [296, 448] width 9 height 9
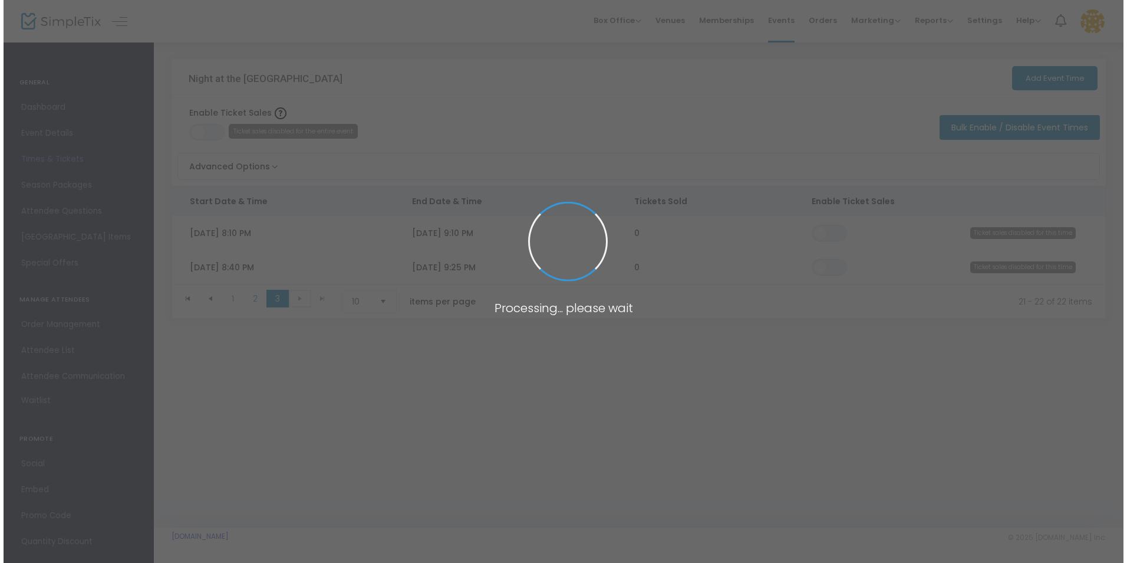
scroll to position [0, 0]
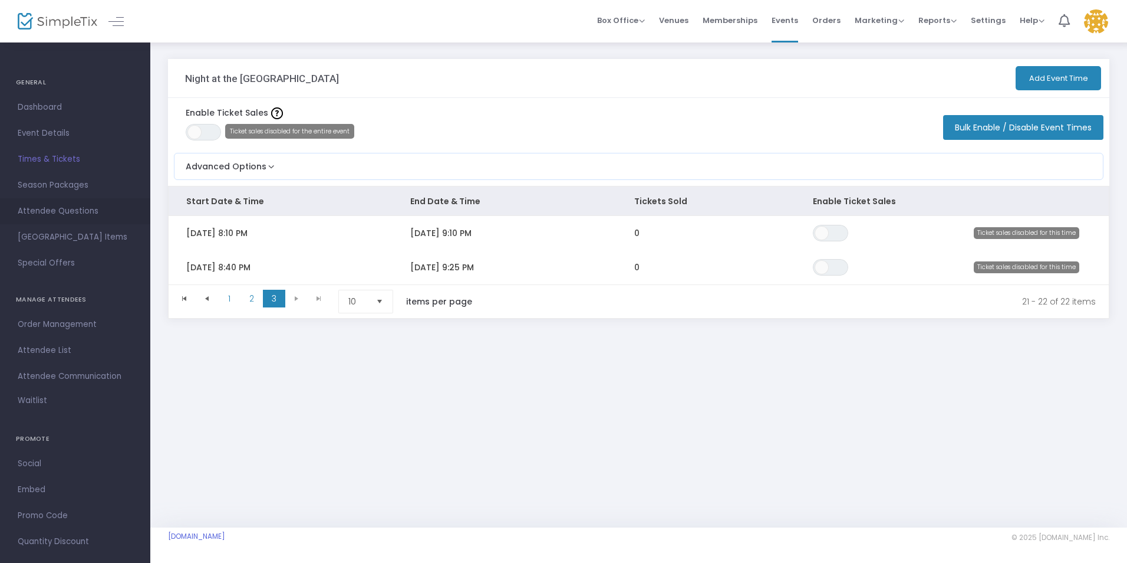
click at [61, 209] on span "Attendee Questions" at bounding box center [75, 210] width 115 height 15
